Goal: Task Accomplishment & Management: Complete application form

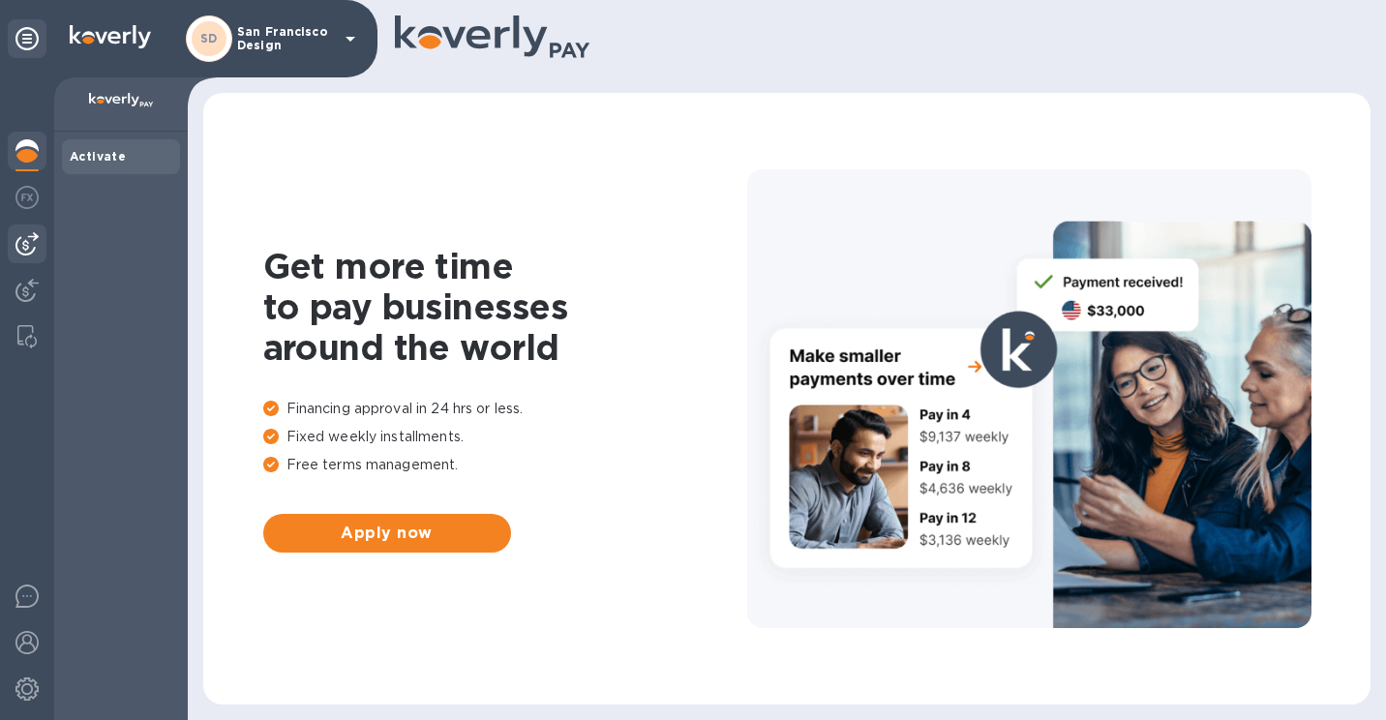
click at [8, 237] on div at bounding box center [27, 398] width 54 height 642
click at [14, 238] on div at bounding box center [27, 243] width 39 height 39
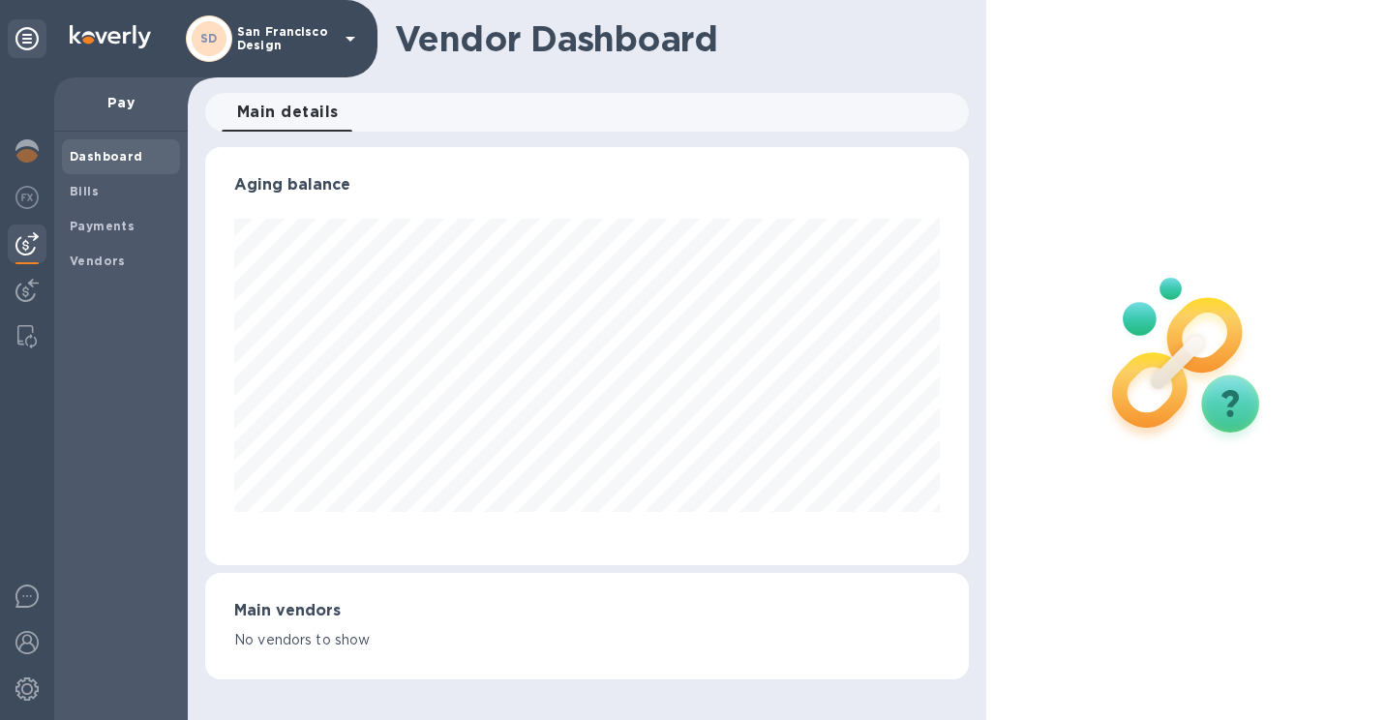
scroll to position [418, 763]
click at [114, 191] on span "Bills" at bounding box center [121, 191] width 103 height 19
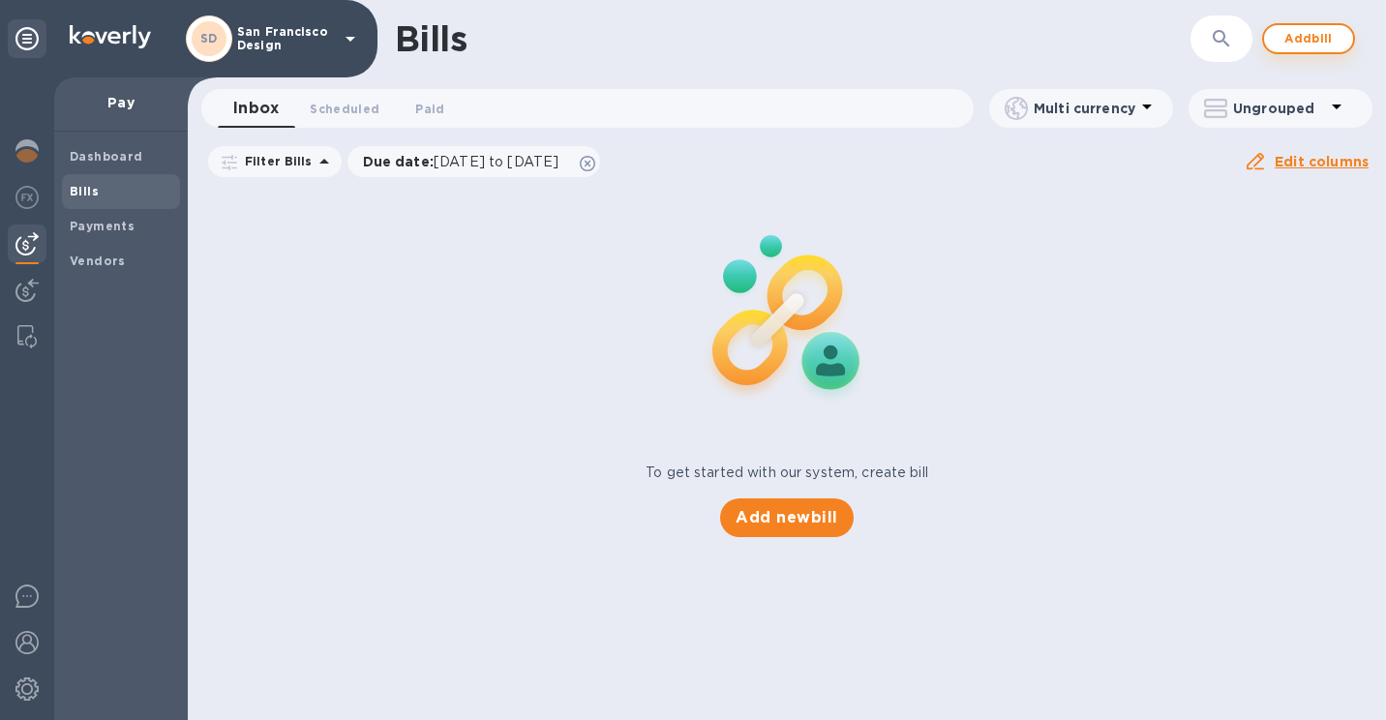
click at [1305, 33] on span "Add bill" at bounding box center [1308, 38] width 58 height 23
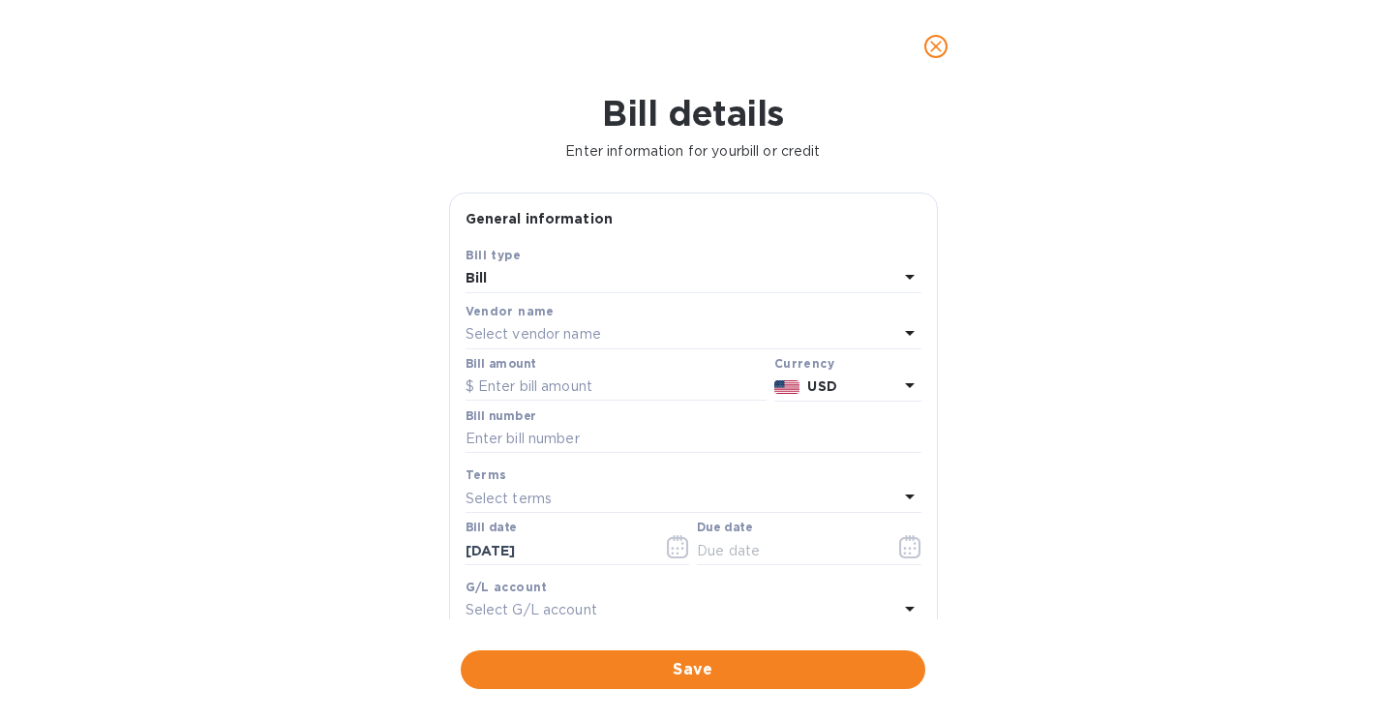
click at [539, 328] on p "Select vendor name" at bounding box center [532, 334] width 135 height 20
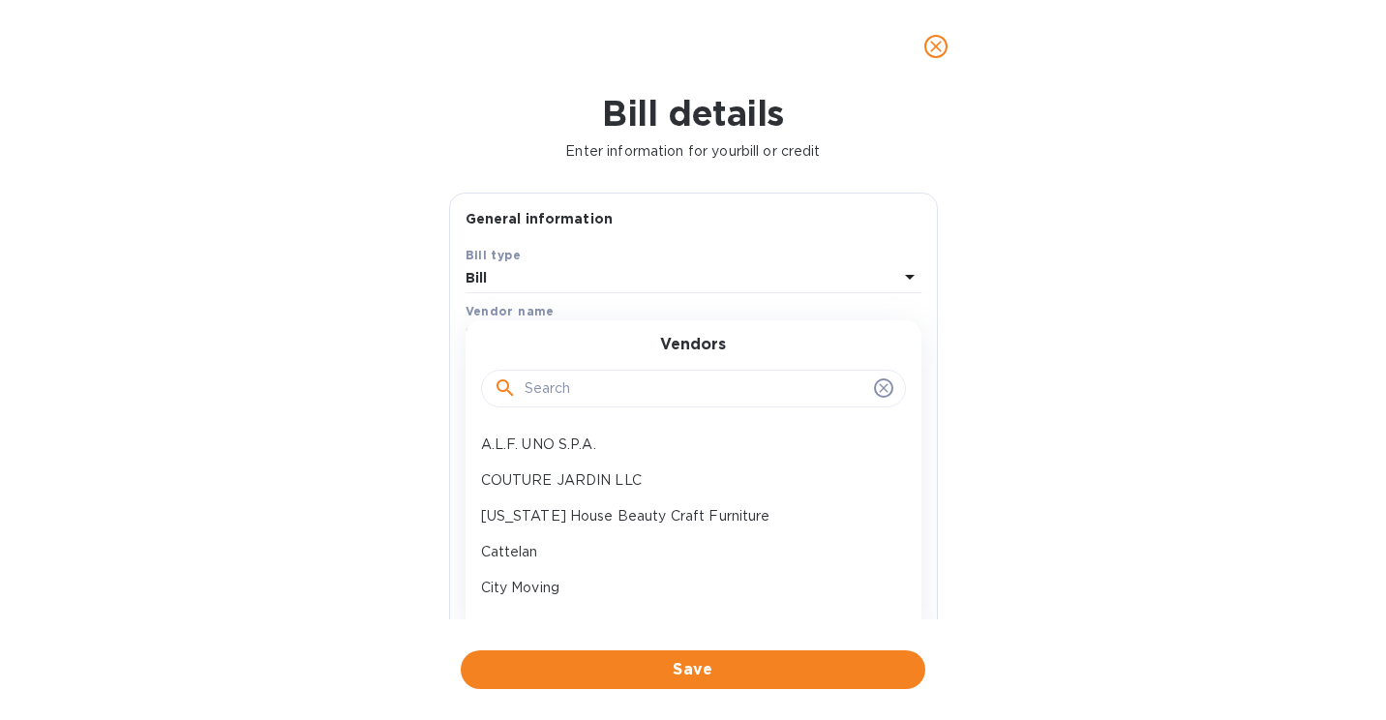
drag, startPoint x: 558, startPoint y: 364, endPoint x: 550, endPoint y: 390, distance: 27.5
click at [557, 368] on div at bounding box center [693, 387] width 425 height 66
click at [550, 390] on input "text" at bounding box center [695, 388] width 342 height 29
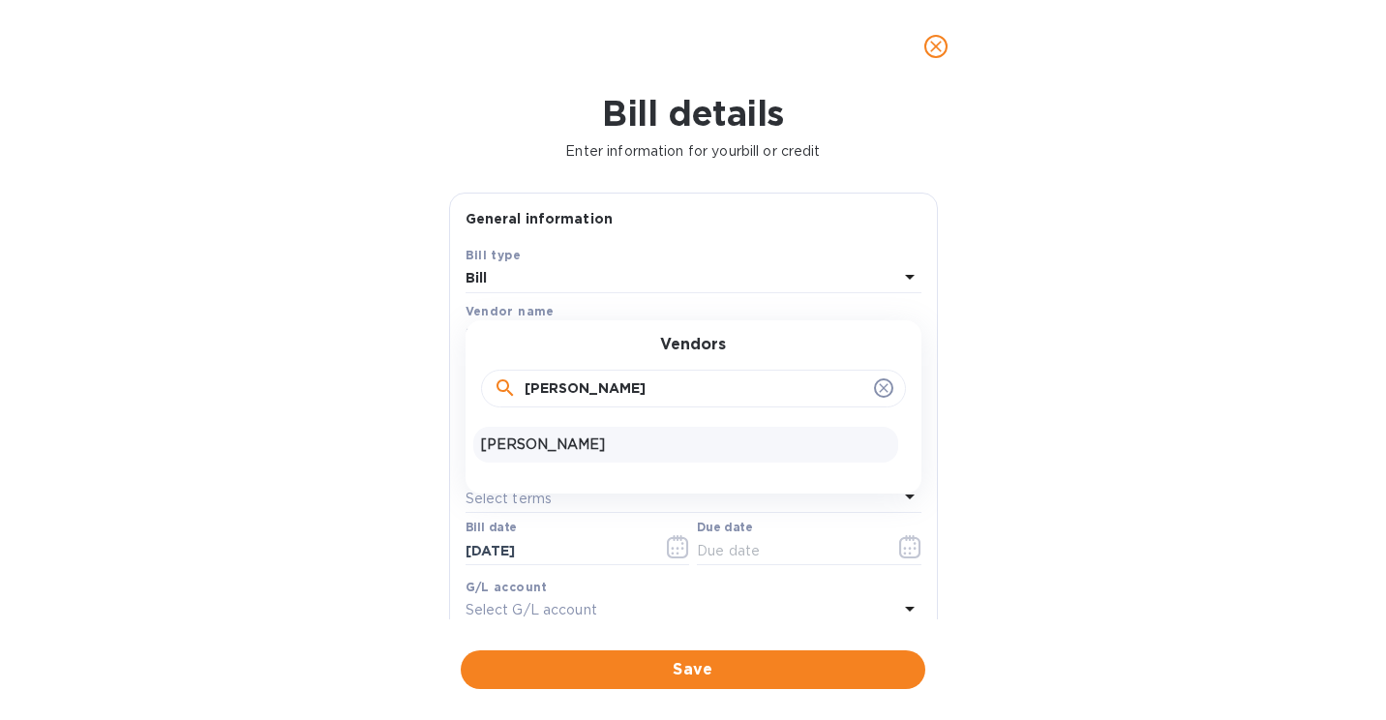
type input "[PERSON_NAME]"
click at [567, 443] on p "[PERSON_NAME]" at bounding box center [685, 444] width 409 height 20
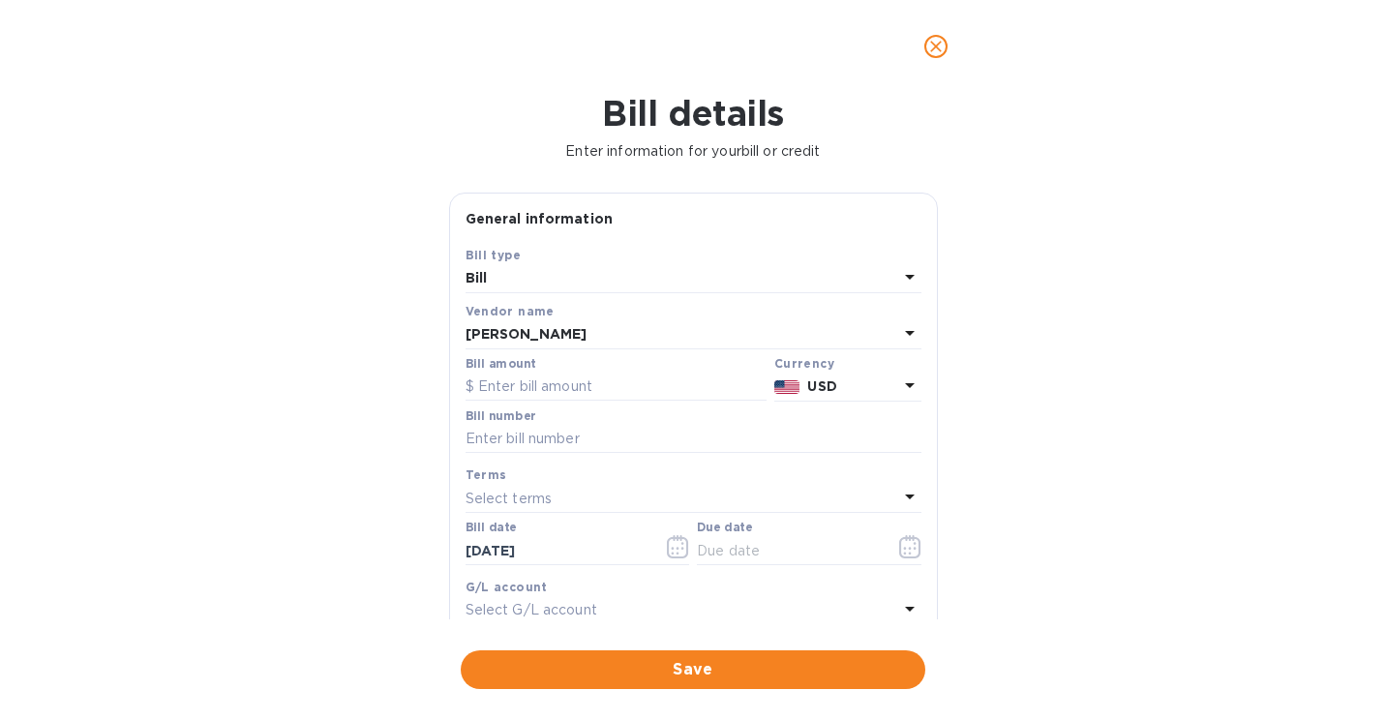
click at [519, 373] on div "Bill amount" at bounding box center [615, 379] width 301 height 45
click at [517, 390] on input "text" at bounding box center [615, 387] width 301 height 29
type input "14,394.06"
paste input "10133766"
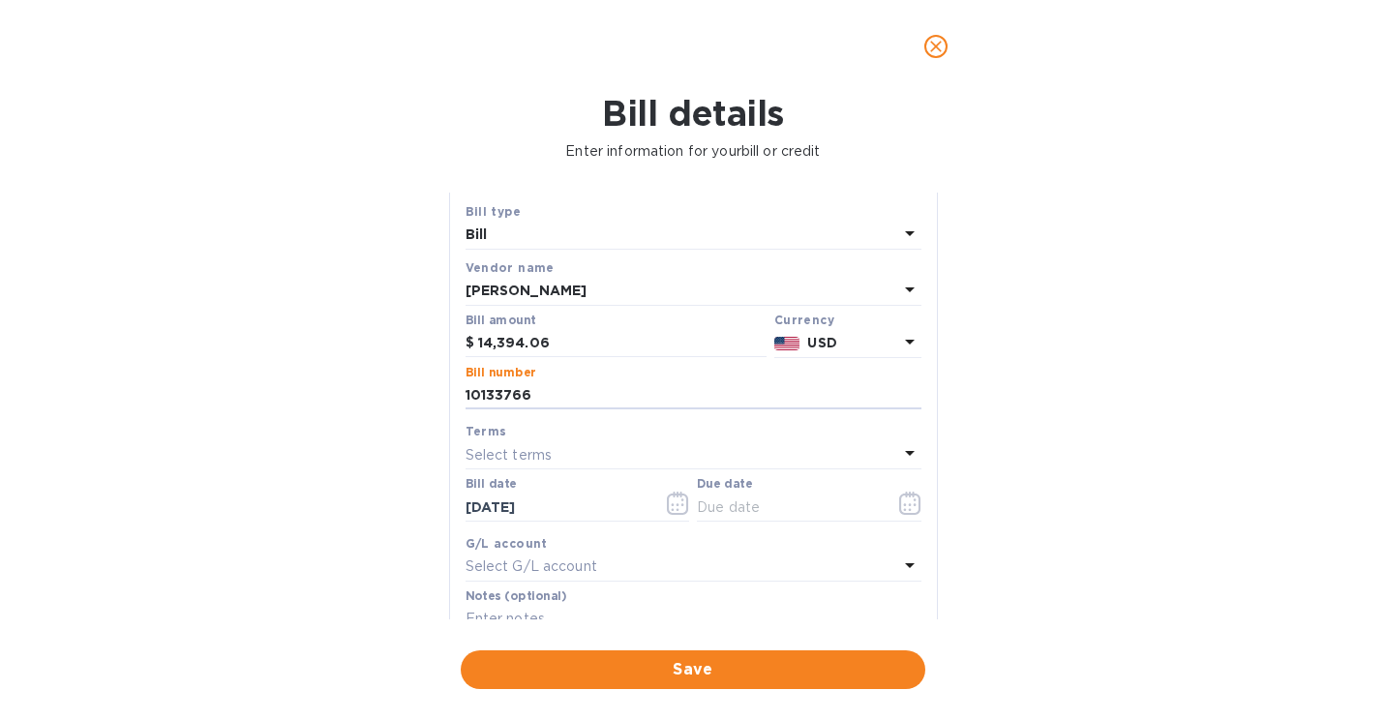
scroll to position [97, 0]
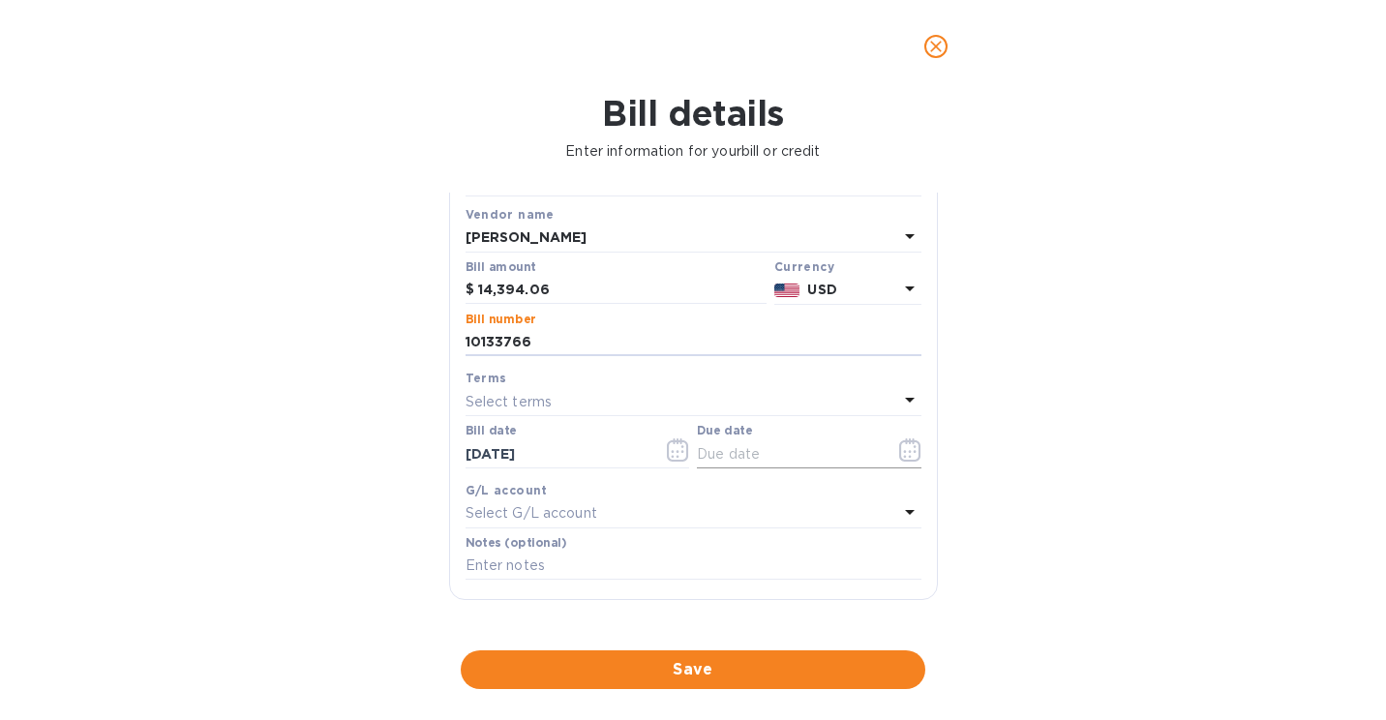
type input "10133766"
click at [912, 448] on icon "button" at bounding box center [913, 446] width 3 height 3
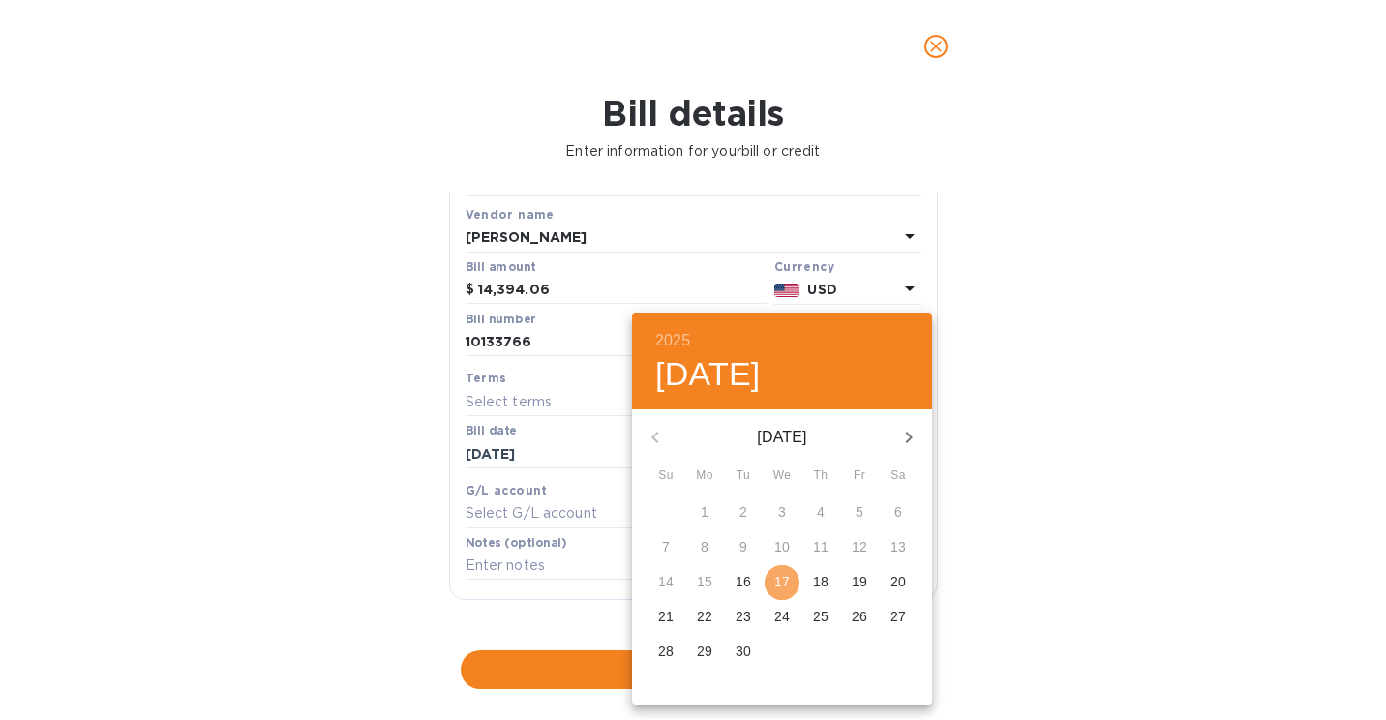
click at [774, 582] on p "17" at bounding box center [781, 581] width 15 height 19
type input "[DATE]"
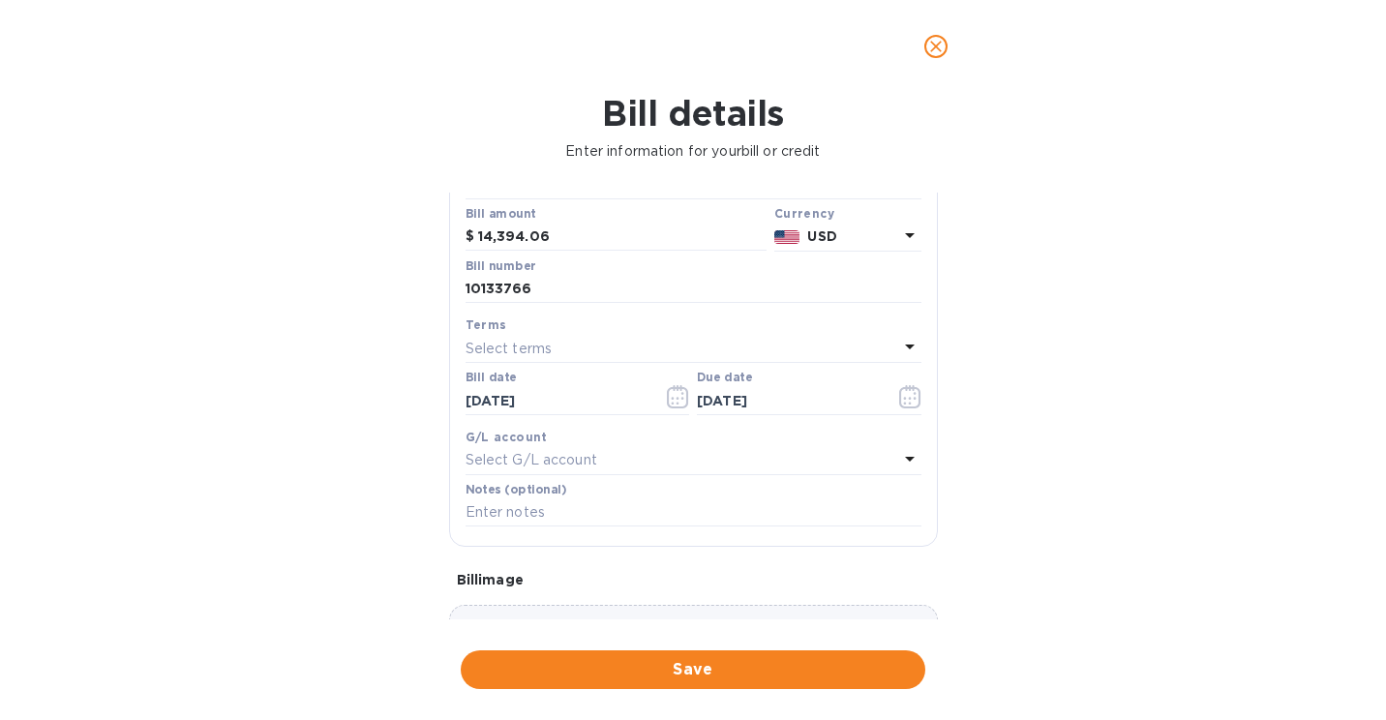
scroll to position [301, 0]
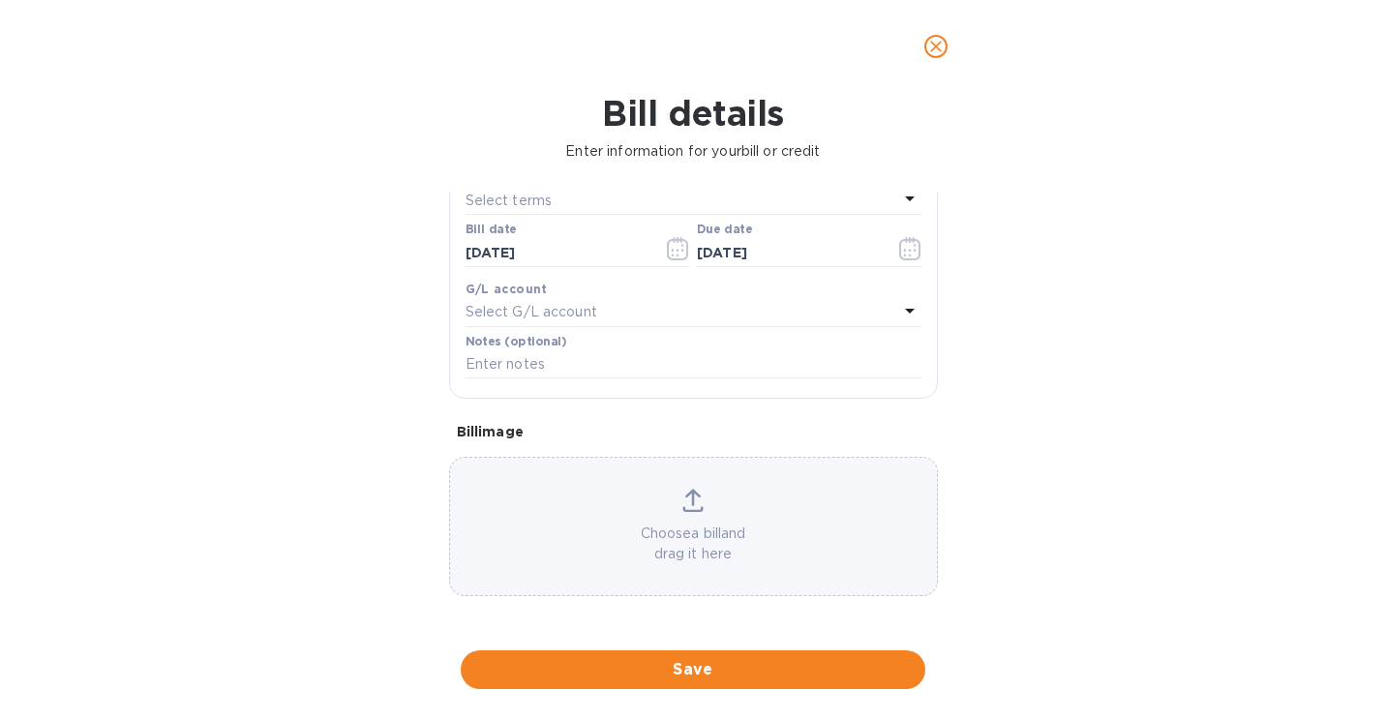
click at [698, 497] on icon at bounding box center [692, 500] width 21 height 23
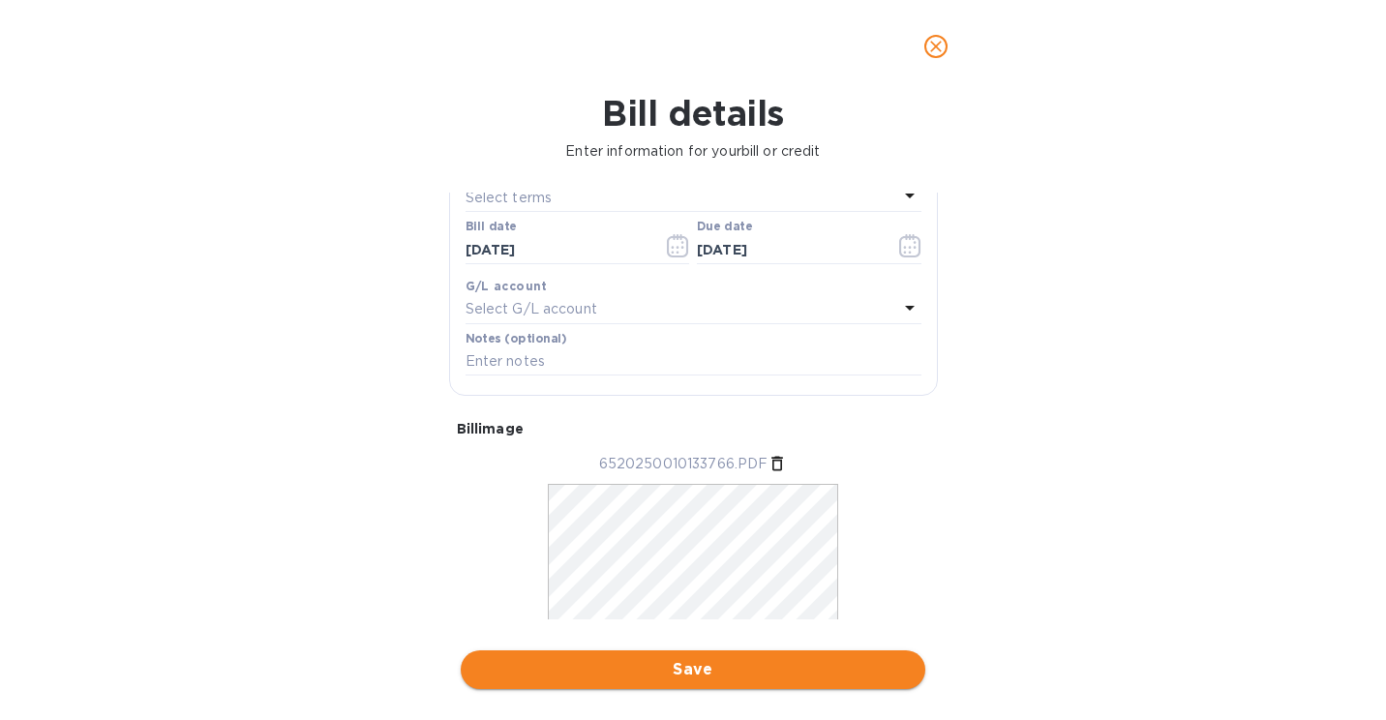
click at [700, 664] on span "Save" at bounding box center [692, 669] width 433 height 23
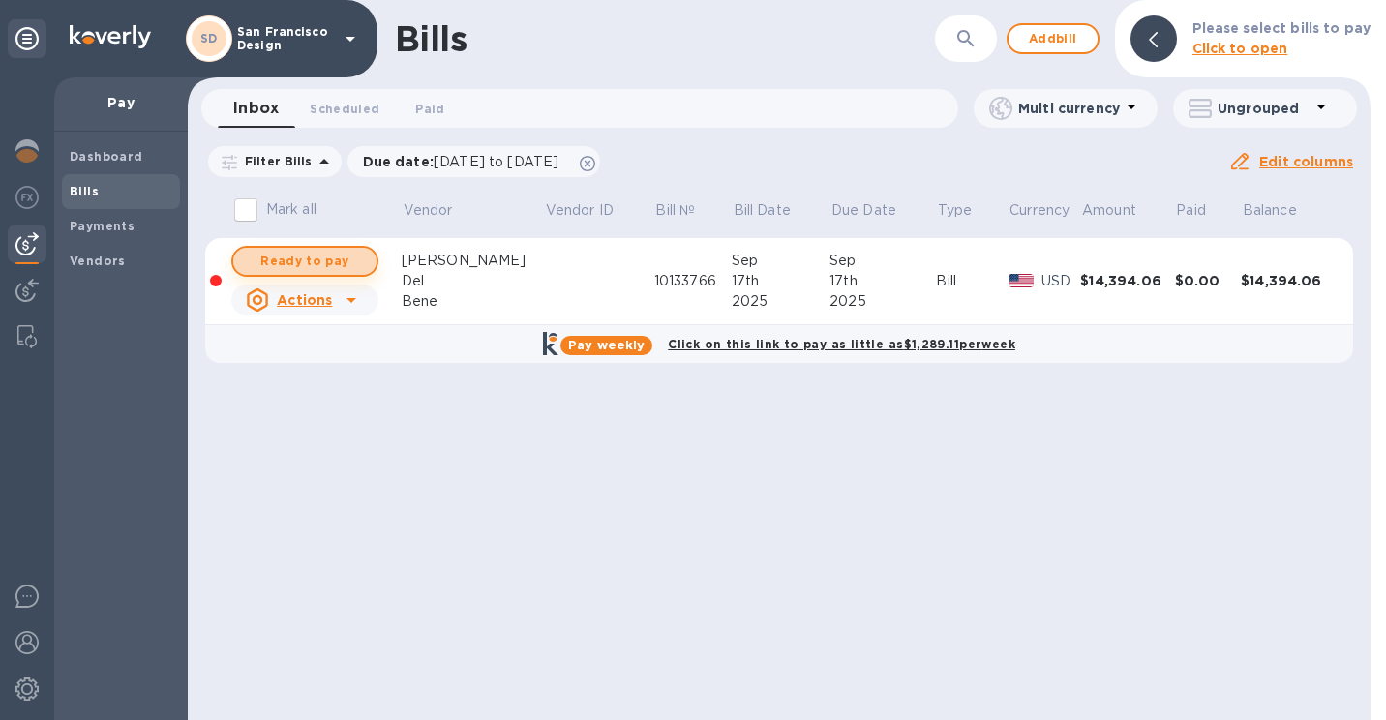
click at [329, 250] on span "Ready to pay" at bounding box center [305, 261] width 112 height 23
checkbox input "true"
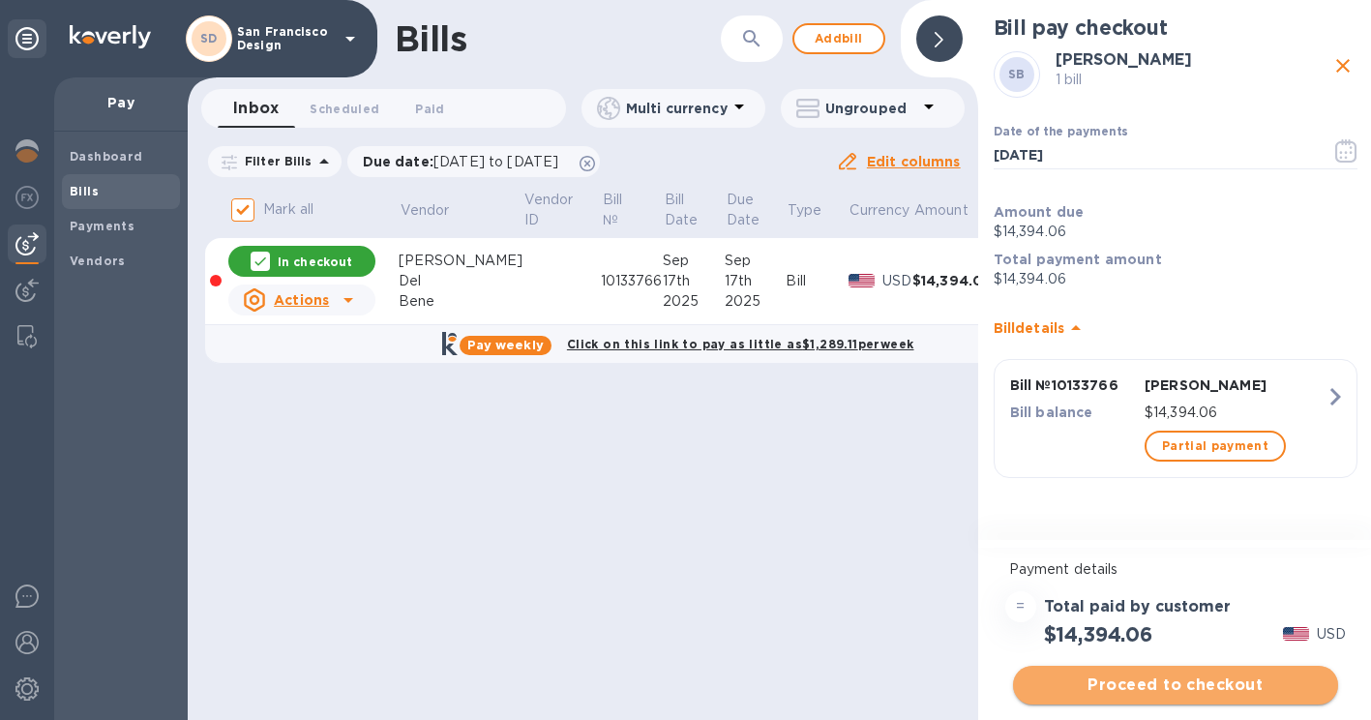
click at [1119, 678] on span "Proceed to checkout" at bounding box center [1176, 684] width 294 height 23
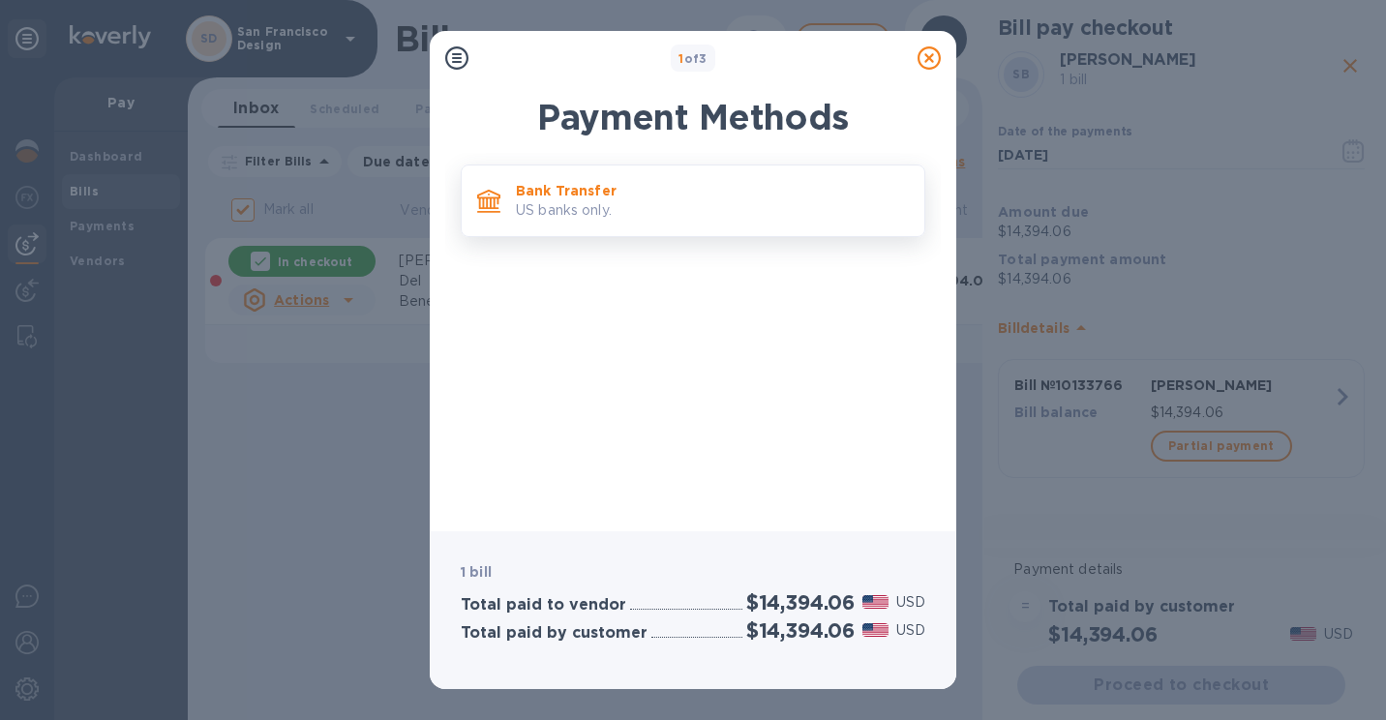
click at [597, 213] on p "US banks only." at bounding box center [712, 210] width 393 height 20
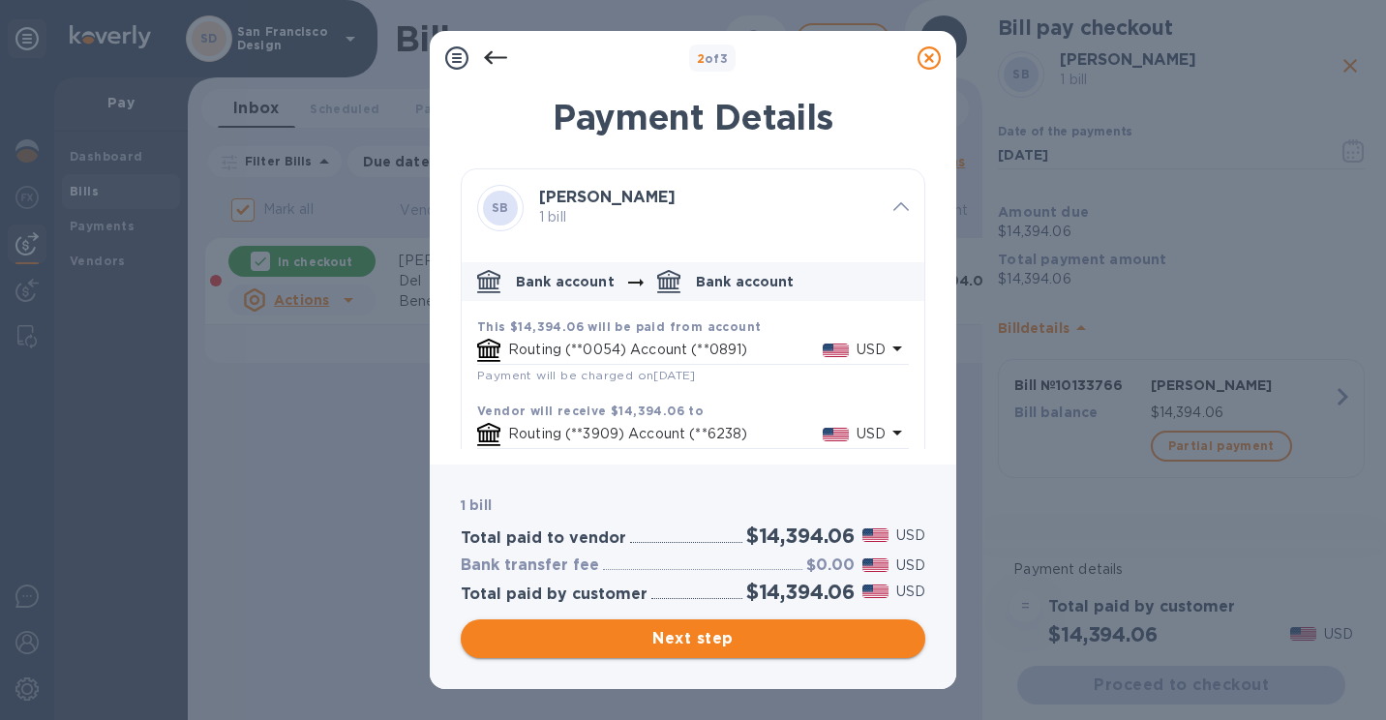
click at [735, 627] on span "Next step" at bounding box center [692, 638] width 433 height 23
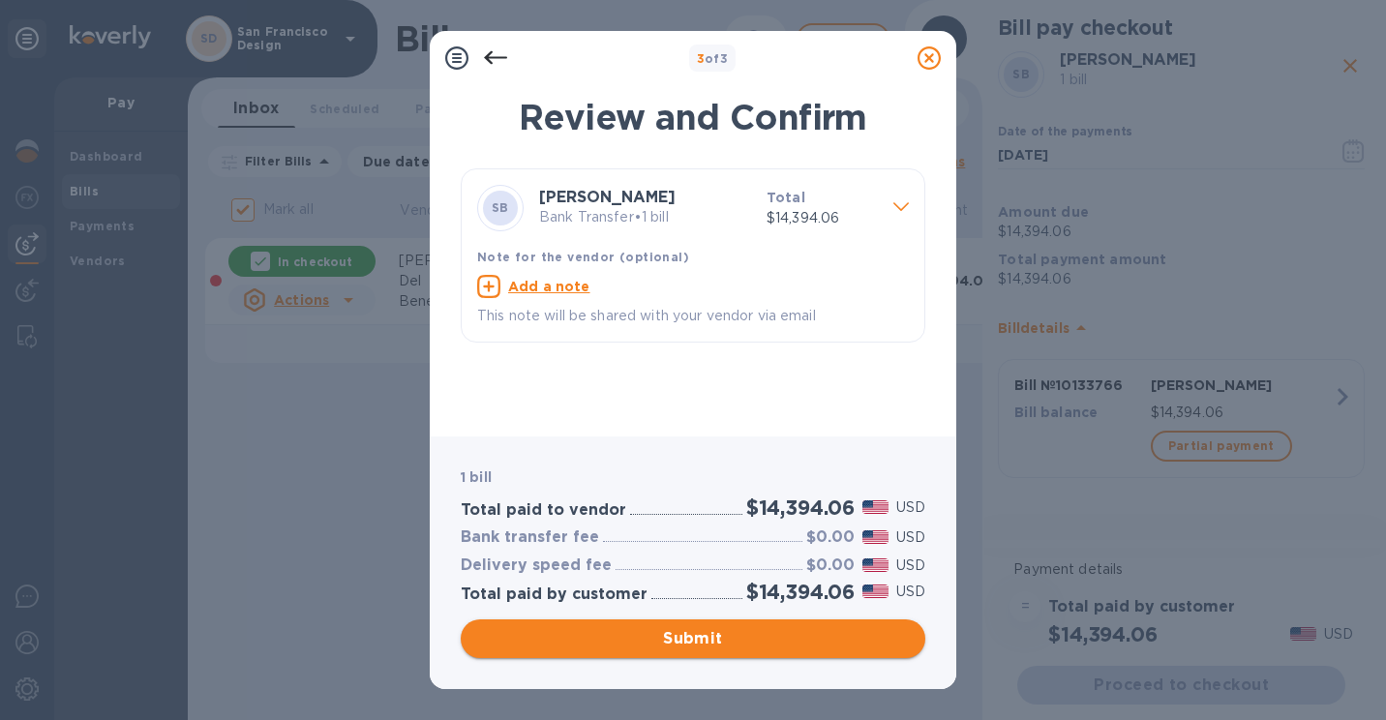
click at [747, 646] on span "Submit" at bounding box center [692, 638] width 433 height 23
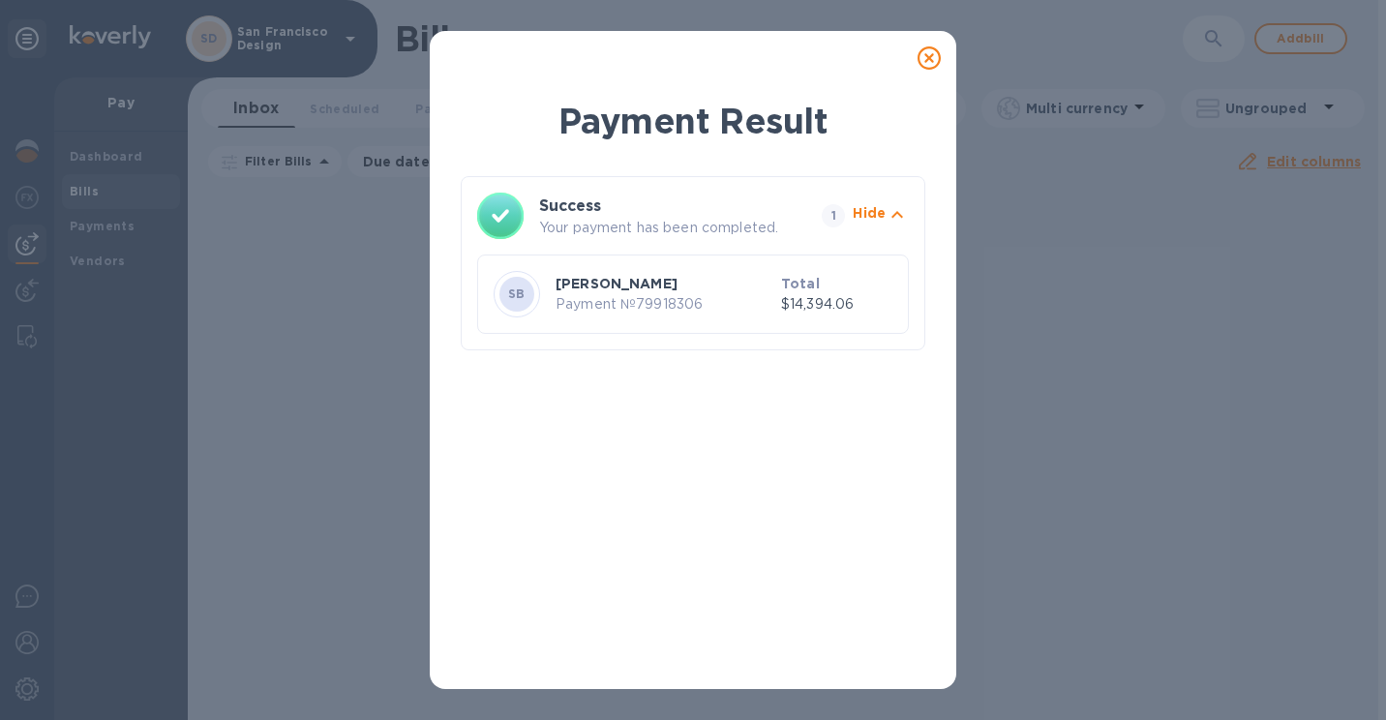
click at [930, 53] on icon at bounding box center [928, 57] width 23 height 23
